Goal: Transaction & Acquisition: Purchase product/service

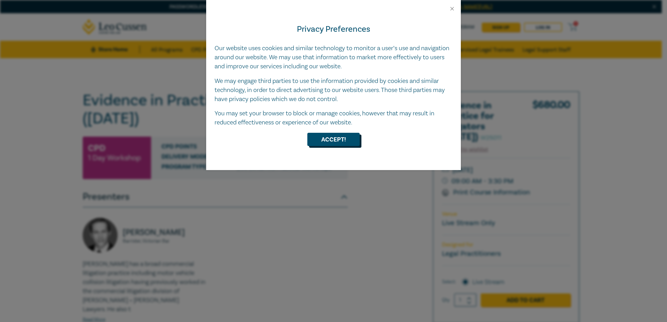
click at [347, 143] on button "Accept!" at bounding box center [333, 139] width 52 height 13
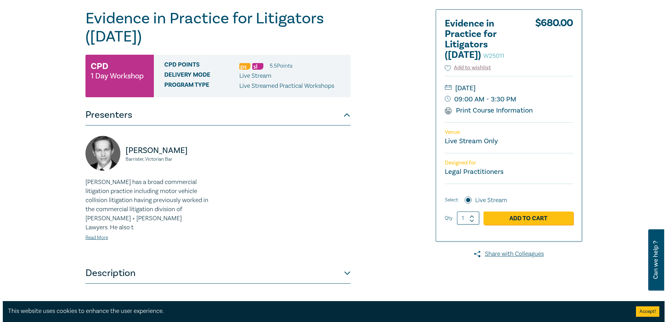
scroll to position [70, 0]
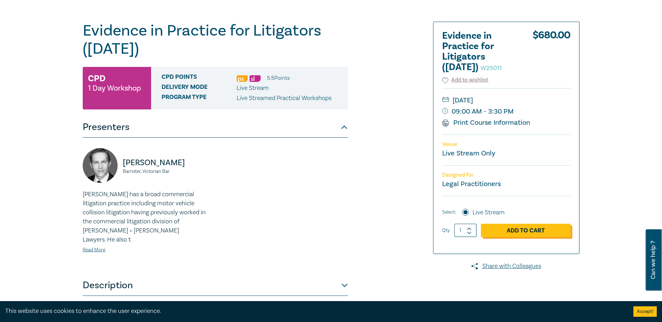
click at [528, 237] on link "Add to Cart" at bounding box center [526, 230] width 90 height 13
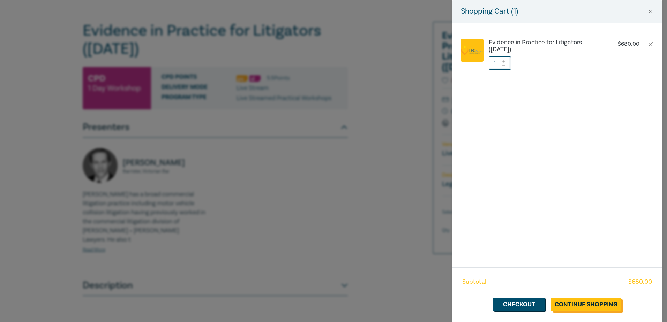
click at [603, 308] on link "Continue Shopping" at bounding box center [586, 304] width 70 height 13
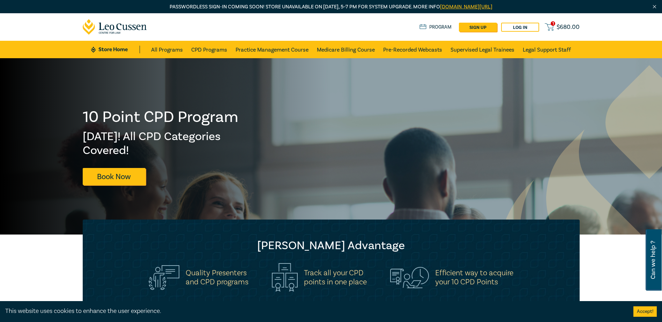
click at [553, 22] on span "1" at bounding box center [553, 23] width 5 height 5
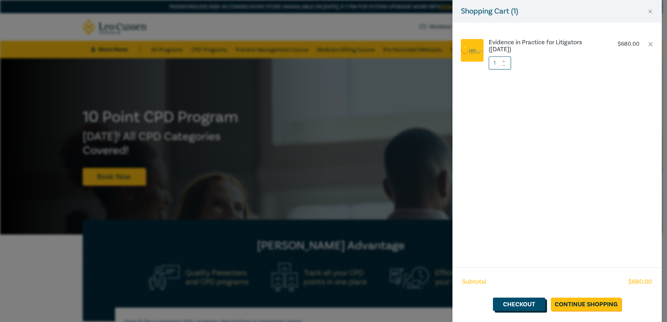
click at [516, 305] on link "Checkout" at bounding box center [519, 304] width 52 height 13
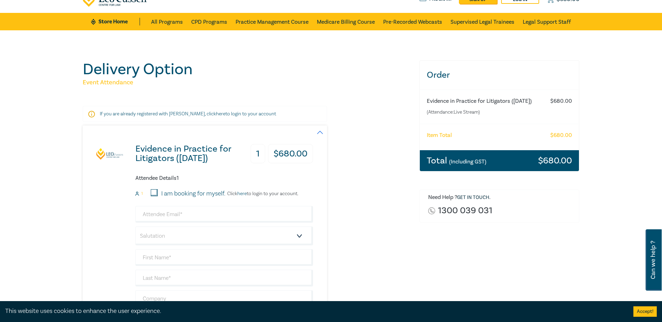
scroll to position [70, 0]
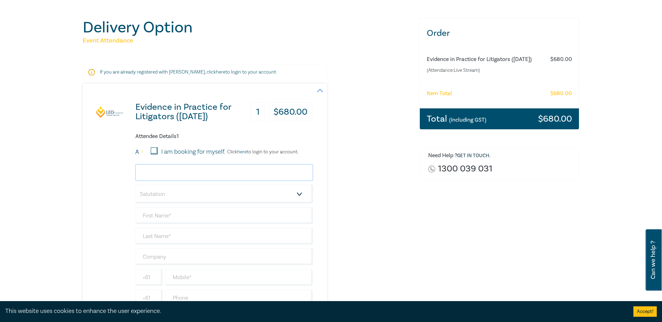
click at [229, 177] on input "email" at bounding box center [224, 172] width 178 height 17
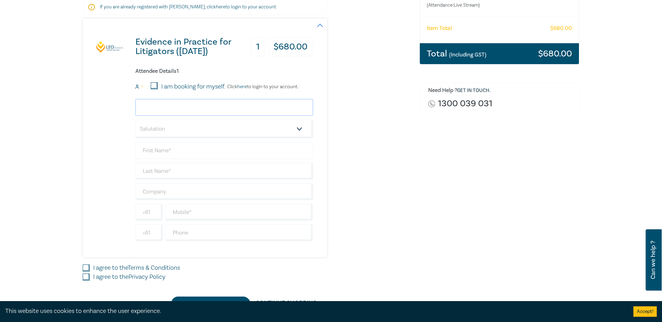
scroll to position [140, 0]
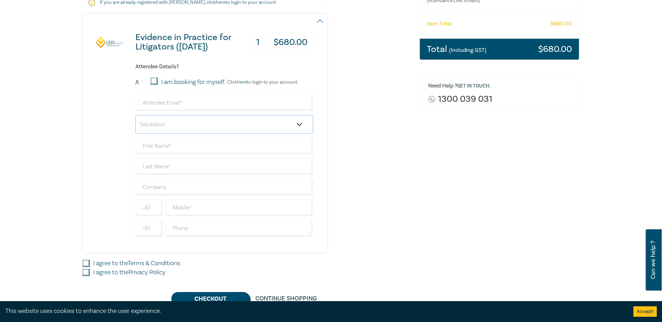
click at [250, 125] on select "Salutation Mr. Mrs. Ms. Miss Dr. Prof. Other" at bounding box center [224, 124] width 178 height 19
select select "Ms."
click at [135, 115] on select "Salutation Mr. Mrs. Ms. Miss Dr. Prof. Other" at bounding box center [224, 124] width 178 height 19
click at [91, 172] on div "Evidence in Practice for Litigators (Oct 2025) 1 $ 680.00 Attendee Details 1 1 …" at bounding box center [198, 133] width 230 height 239
click at [414, 152] on div "Delivery Option Event Attendance If you are already registered with Leo Cussen,…" at bounding box center [247, 127] width 337 height 357
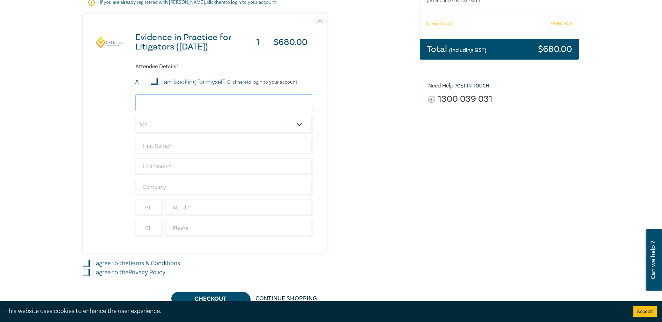
click at [172, 97] on input "email" at bounding box center [224, 103] width 178 height 17
paste input "joanna.gaze@fwo.gov.au"
type input "joanna.gaze@fwo.gov.au"
click at [364, 83] on div "Evidence in Practice for Litigators (Oct 2025) 1 $ 680.00 Attendee Details 1 1 …" at bounding box center [247, 133] width 328 height 239
click at [192, 146] on input "text" at bounding box center [224, 146] width 178 height 17
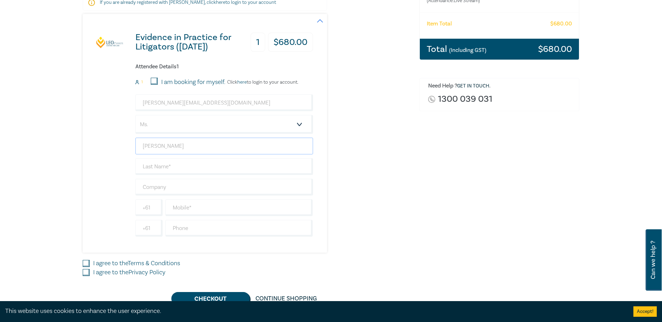
type input "Joanna"
click at [179, 176] on div "joanna.gaze@fwo.gov.au Salutation Mr. Mrs. Ms. Miss Dr. Prof. Other Joanna +61 …" at bounding box center [224, 166] width 178 height 142
click at [180, 167] on input "text" at bounding box center [224, 166] width 178 height 17
type input "Gaze"
click at [171, 185] on input "text" at bounding box center [224, 187] width 178 height 17
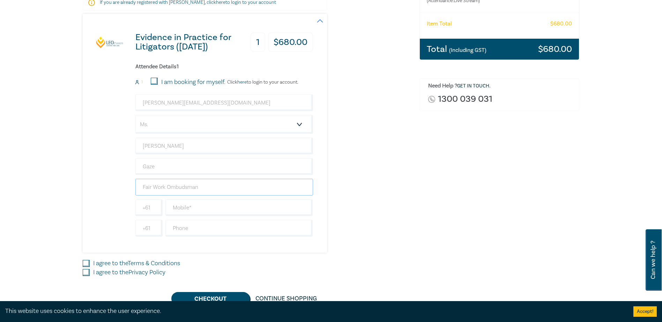
type input "Fair Work Ombudsman"
click at [481, 180] on div "Order Evidence in Practice for Litigators (Oct 2025) (Attendance: Live Stream )…" at bounding box center [499, 127] width 169 height 357
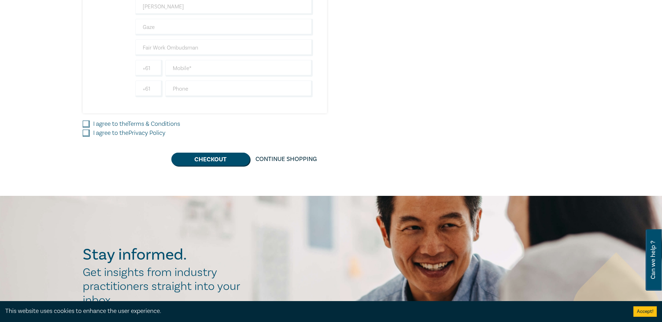
click at [86, 126] on input "I agree to the Terms & Conditions" at bounding box center [86, 124] width 7 height 7
checkbox input "true"
click at [87, 137] on div "I agree to the Privacy Policy" at bounding box center [247, 133] width 328 height 9
click at [85, 133] on input "I agree to the Privacy Policy" at bounding box center [86, 133] width 7 height 7
checkbox input "true"
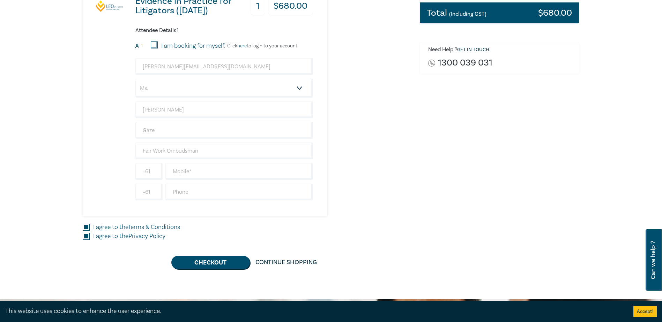
scroll to position [174, 0]
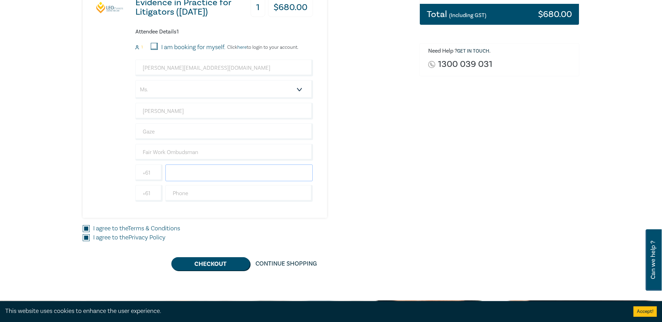
click at [182, 177] on input "text" at bounding box center [239, 173] width 148 height 17
type input "0431425935"
click at [200, 269] on button "Checkout" at bounding box center [210, 264] width 79 height 13
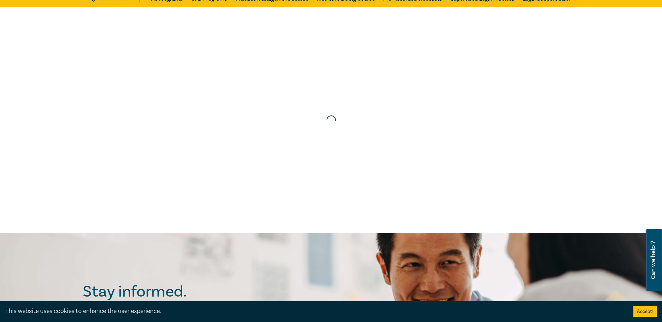
scroll to position [0, 0]
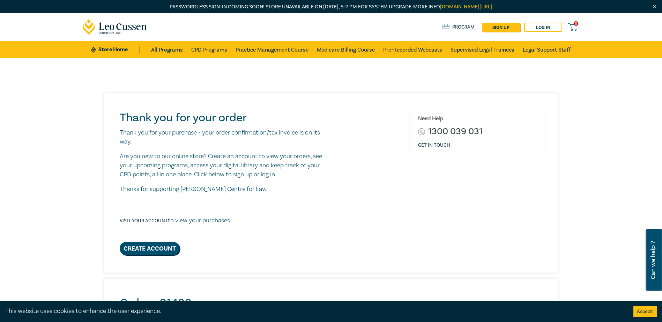
scroll to position [35, 0]
